Goal: Task Accomplishment & Management: Manage account settings

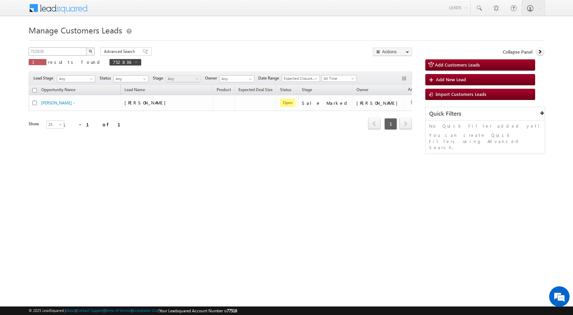
drag, startPoint x: 57, startPoint y: 56, endPoint x: 54, endPoint y: 53, distance: 4.4
click at [57, 55] on div "752836 X 1 results found 752836" at bounding box center [85, 56] width 113 height 19
click at [54, 53] on input "752836" at bounding box center [58, 51] width 58 height 8
paste input "5501"
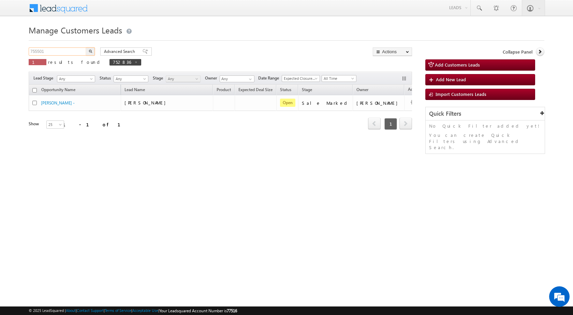
type input "755501"
click at [86, 47] on button "button" at bounding box center [90, 51] width 9 height 8
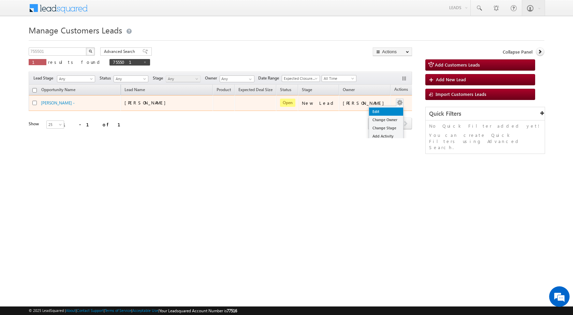
click at [369, 110] on link "Edit" at bounding box center [386, 111] width 34 height 8
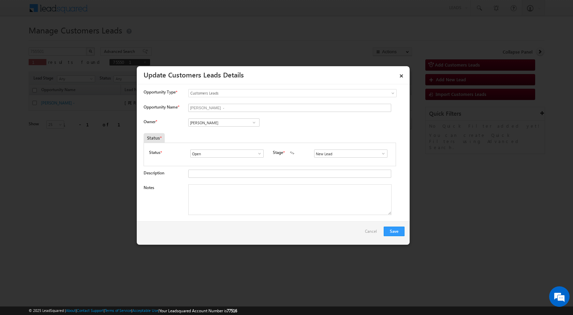
click at [380, 152] on span at bounding box center [383, 153] width 7 height 5
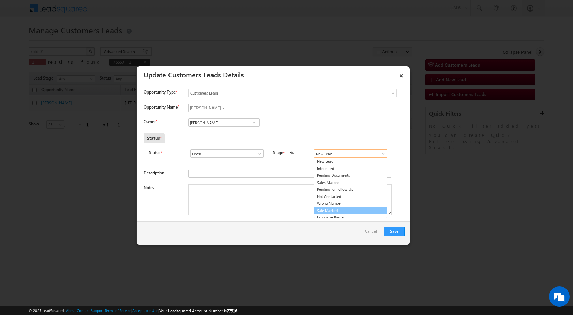
drag, startPoint x: 334, startPoint y: 167, endPoint x: 334, endPoint y: 207, distance: 39.5
click at [334, 207] on ul "New Lead Interested Pending Documents Sales Marked Pending for Follow-Up Not Co…" at bounding box center [350, 188] width 73 height 60
click at [334, 207] on link "Sale Marked" at bounding box center [350, 211] width 73 height 8
type input "Sale Marked"
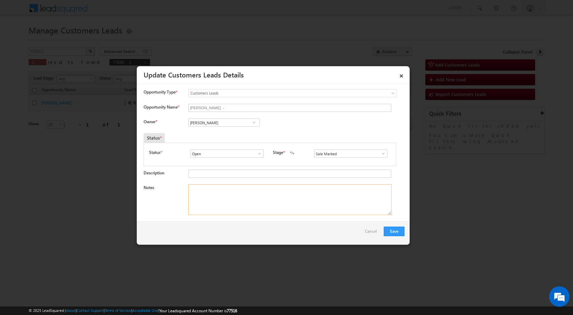
click at [202, 200] on textarea "Notes" at bounding box center [289, 199] width 203 height 31
paste textarea "755501 - VB_Interested - Malik - 9758950513 - BAREILY BAHERI 243201 - CONSTRUCT…"
type textarea "755501 - VB_Interested - Malik - 9758950513 - BAREILY BAHERI 243201 - CONSTRUCT…"
click at [251, 121] on span at bounding box center [254, 122] width 7 height 5
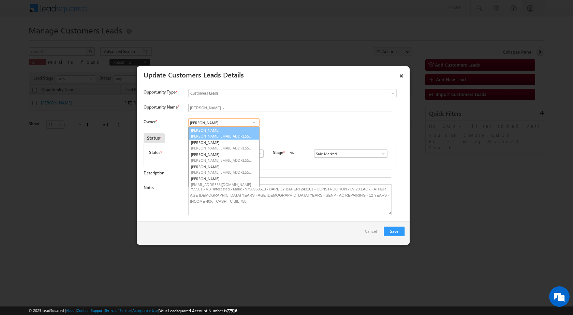
paste input "[EMAIL_ADDRESS][DOMAIN_NAME]"
click at [221, 134] on span "[EMAIL_ADDRESS][DOMAIN_NAME]" at bounding box center [221, 135] width 61 height 5
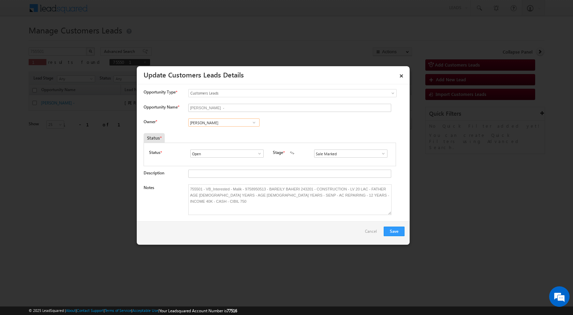
type input "[PERSON_NAME]"
click at [311, 122] on div "Owner * [PERSON_NAME] [PERSON_NAME] [PERSON_NAME] [PERSON_NAME] [PERSON_NAME] […" at bounding box center [274, 123] width 261 height 11
click at [390, 229] on button "Save" at bounding box center [394, 231] width 21 height 10
